Goal: Find specific page/section: Find specific page/section

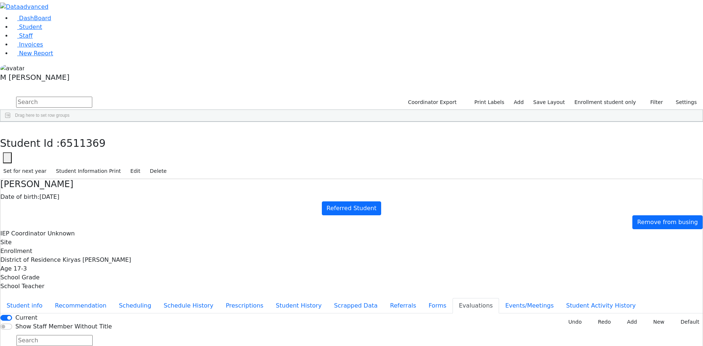
scroll to position [85, 0]
type input "2025-09-04"
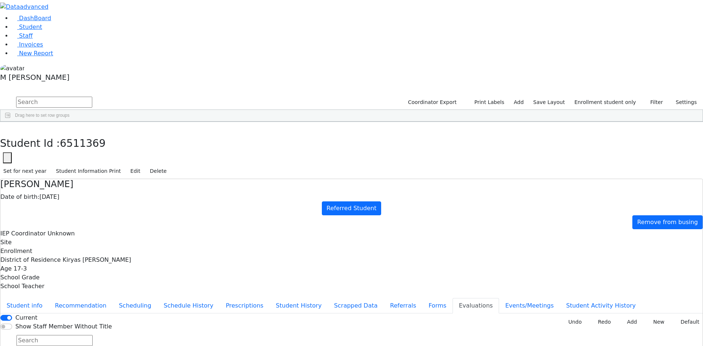
type input "2025-09-04"
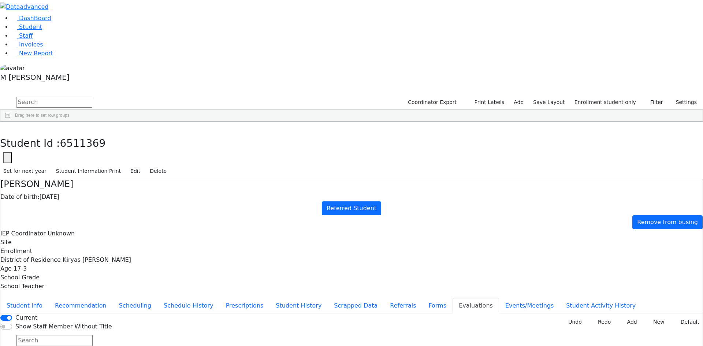
click at [7, 127] on icon "button" at bounding box center [5, 129] width 4 height 4
click at [600, 97] on label "Enrollment student only" at bounding box center [605, 102] width 68 height 11
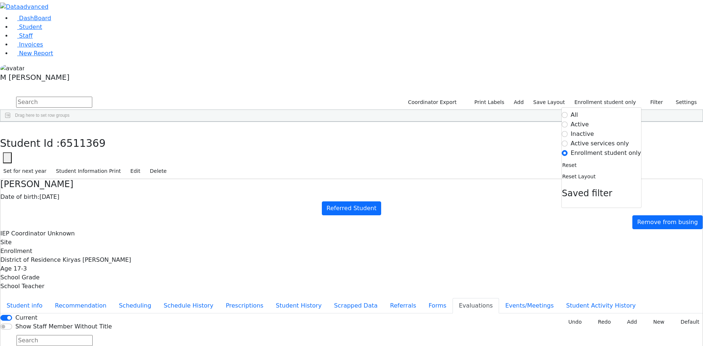
scroll to position [85, 0]
click at [109, 346] on div "Nichy" at bounding box center [91, 351] width 35 height 10
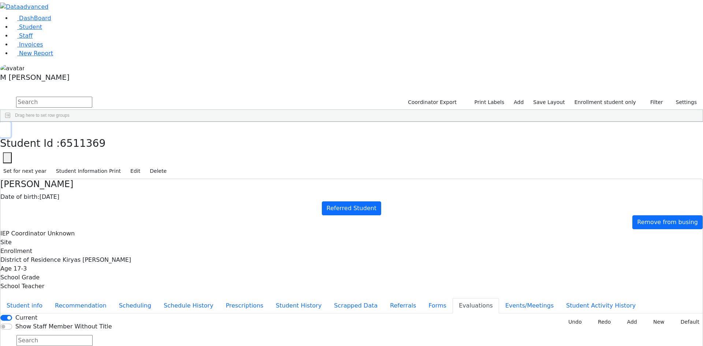
click at [11, 122] on button "button" at bounding box center [5, 129] width 11 height 15
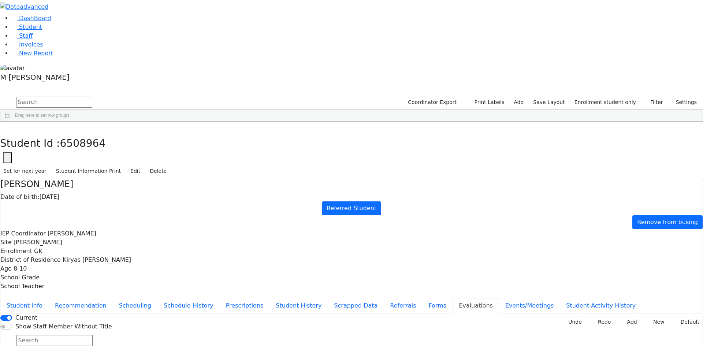
type input "2025-09-03"
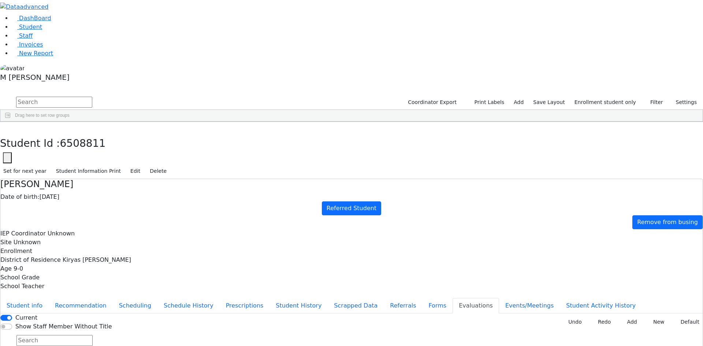
click at [3, 127] on use "button" at bounding box center [3, 127] width 0 height 0
click at [11, 122] on button "button" at bounding box center [5, 129] width 11 height 15
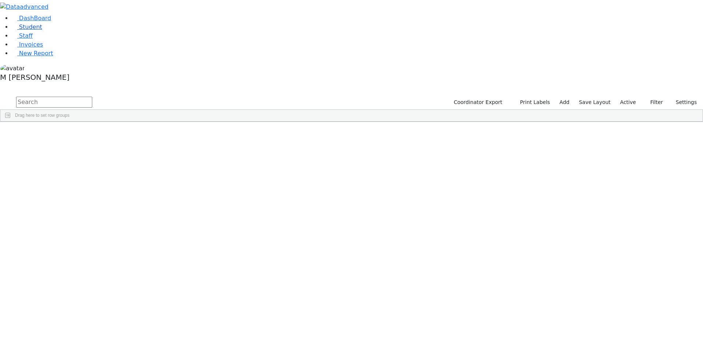
click at [23, 30] on span "Student" at bounding box center [30, 26] width 23 height 7
